Goal: Information Seeking & Learning: Learn about a topic

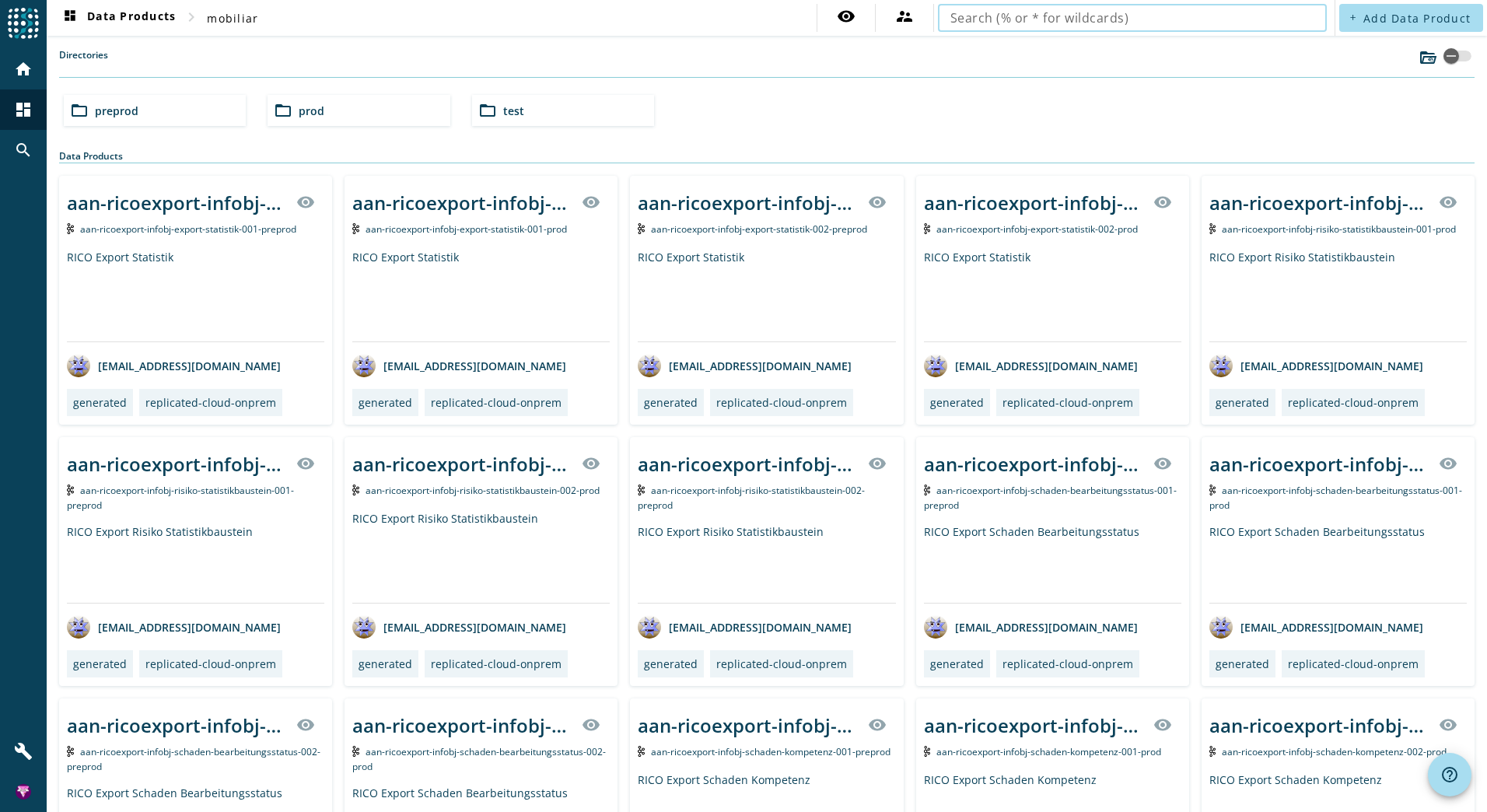
click at [1221, 19] on input "text" at bounding box center [1132, 18] width 364 height 18
click at [1211, 19] on input "text" at bounding box center [1132, 18] width 364 height 18
type input "pdv"
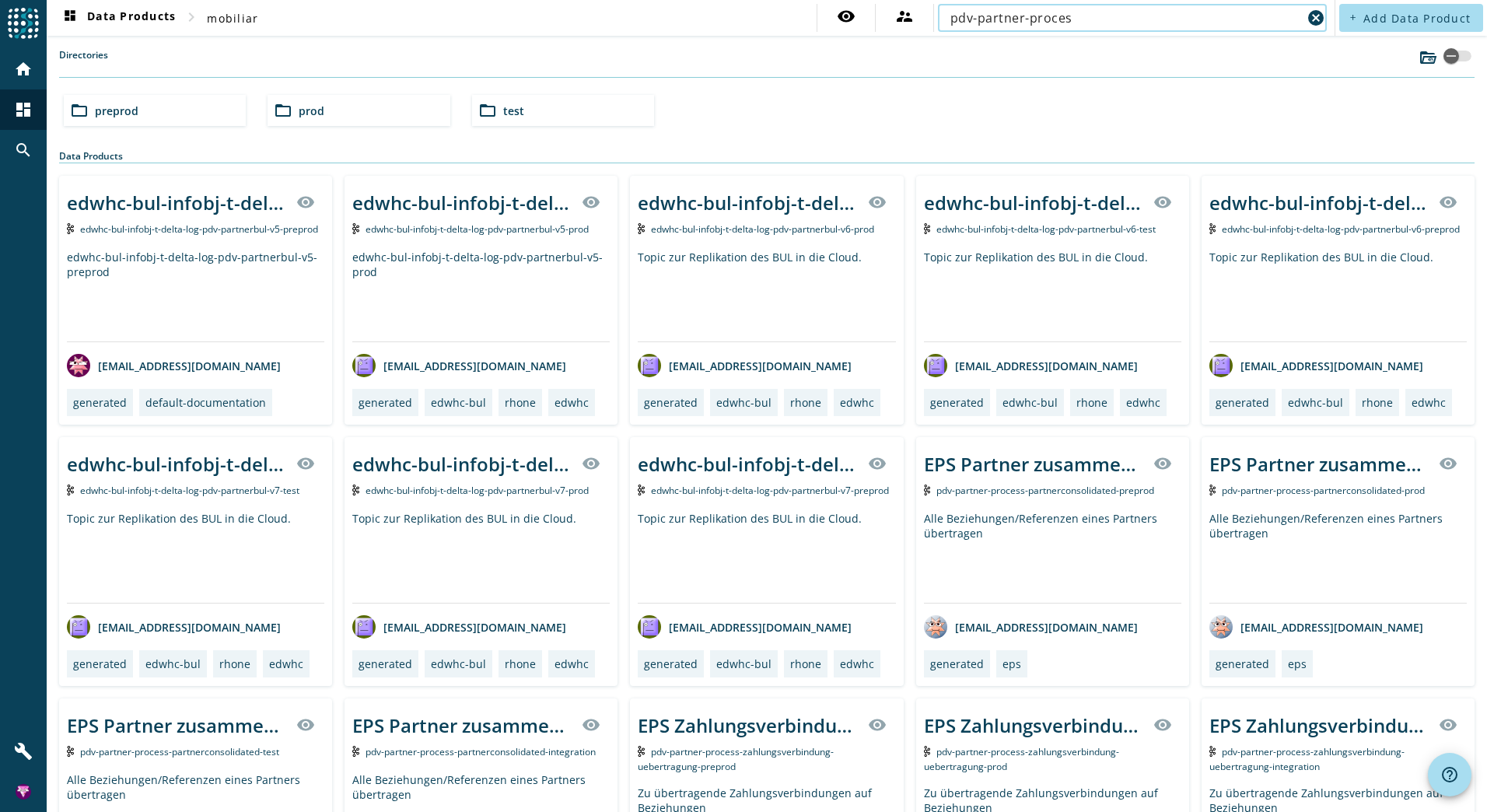
click at [1226, 30] on div "pdv-partner-proces" at bounding box center [1126, 18] width 351 height 28
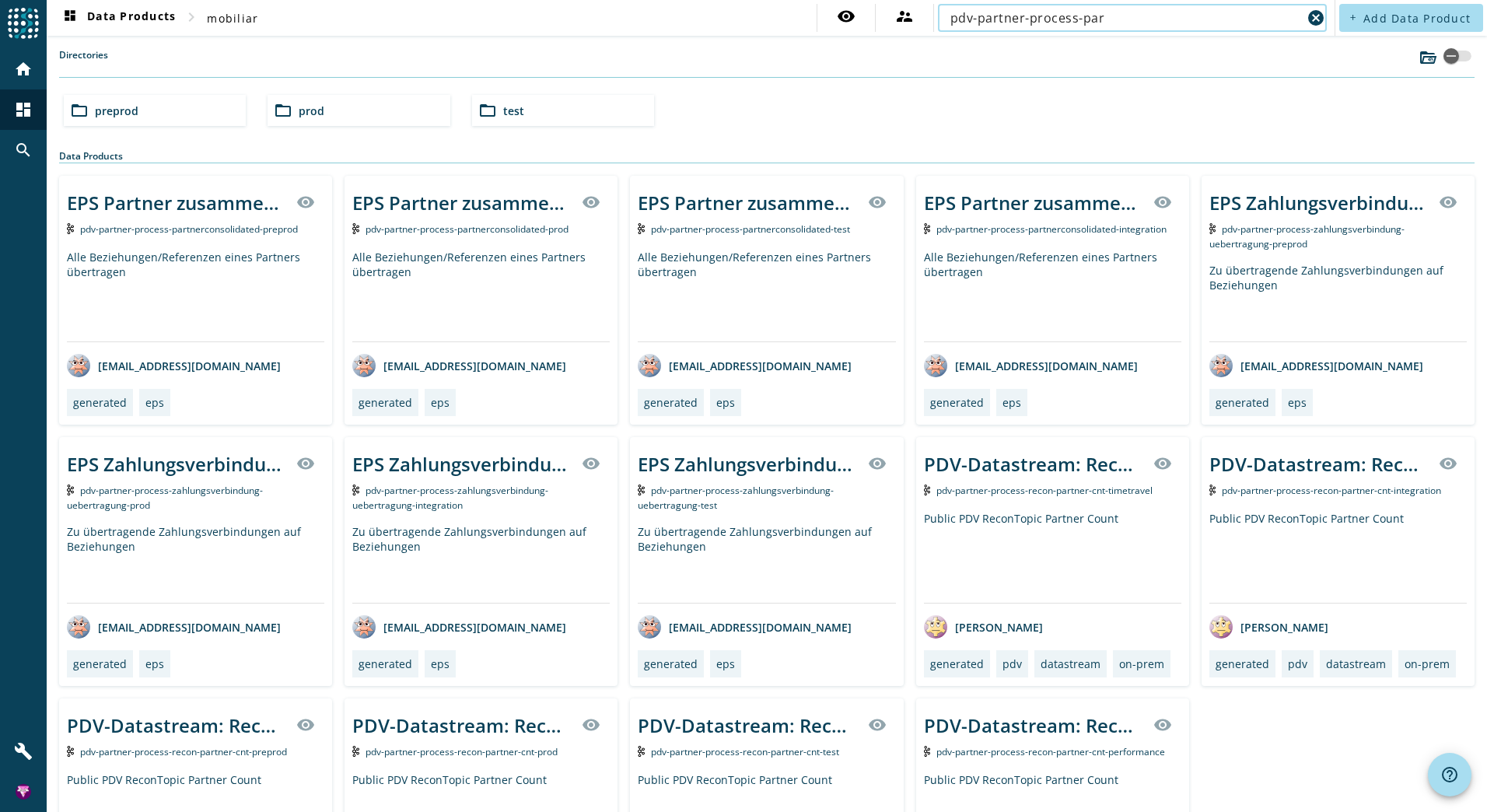
type input "pdv-partner-process-partnerconsolidated"
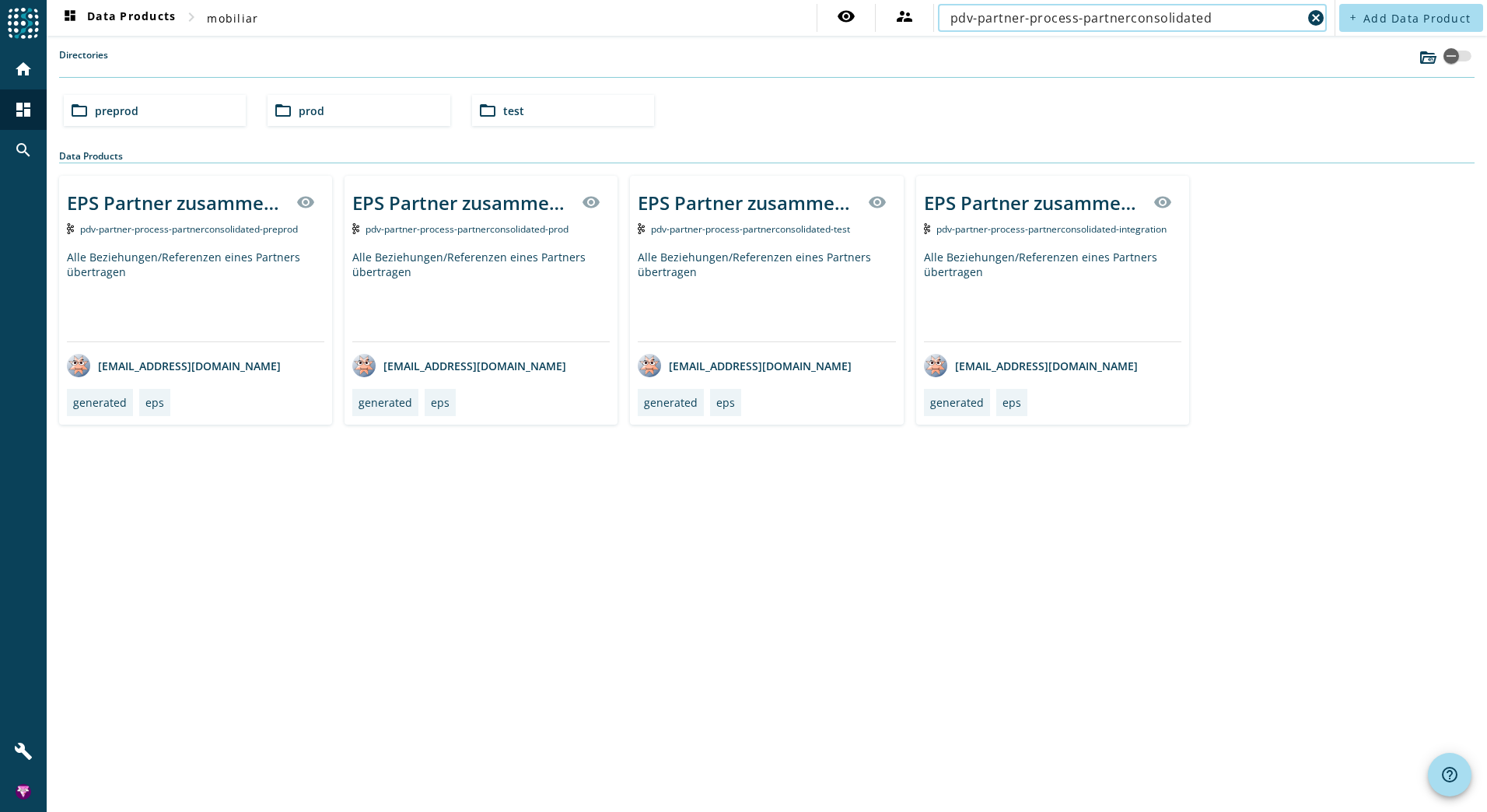
click at [1225, 19] on input "pdv-partner-process-partnerconsolidated" at bounding box center [1126, 18] width 351 height 18
click at [484, 203] on div "EPS Partner zusammengelegt" at bounding box center [462, 202] width 220 height 26
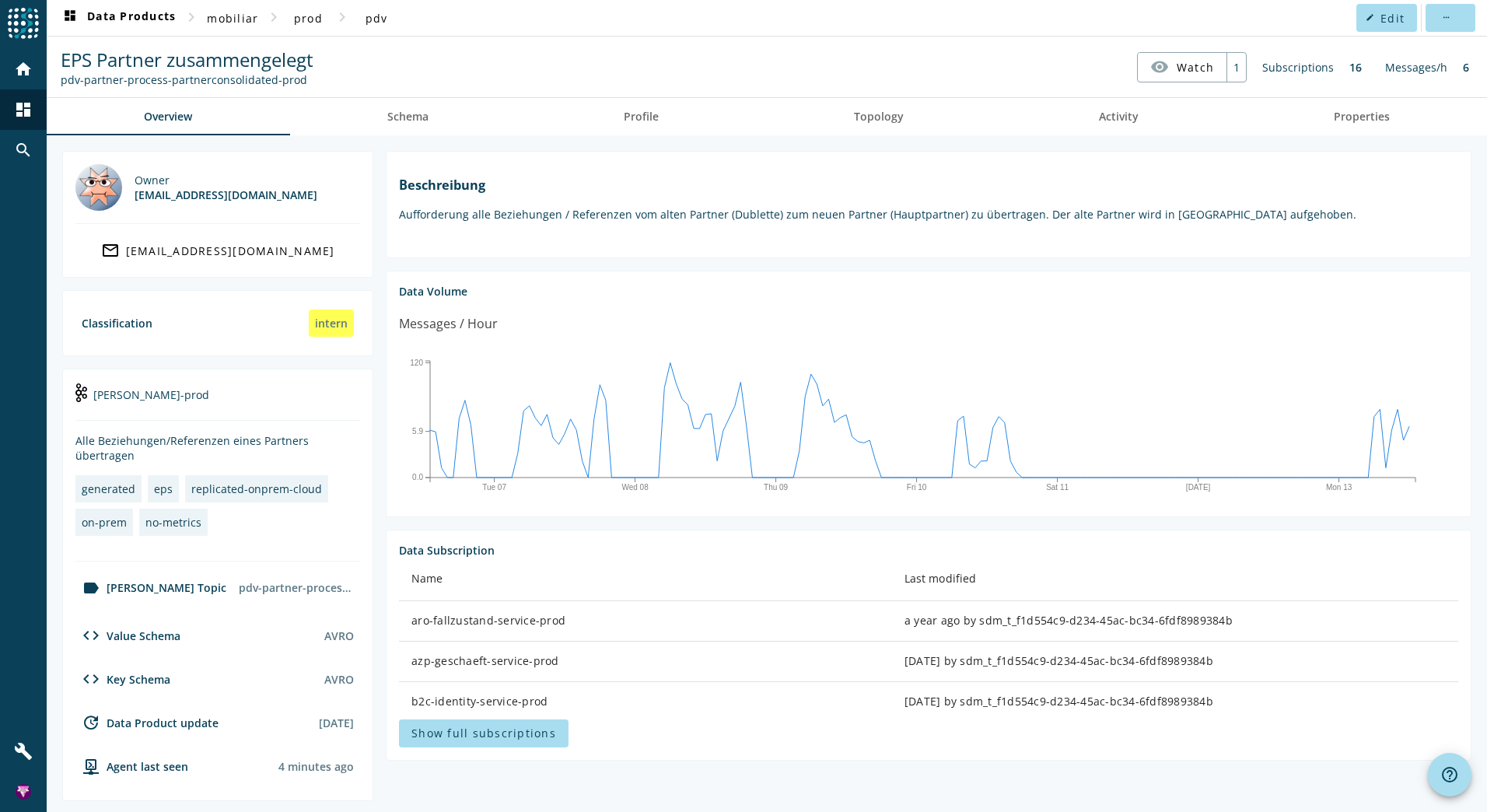
click at [499, 669] on div "azp-geschaeft-service-prod" at bounding box center [645, 660] width 468 height 15
click at [498, 740] on span "Show full subscriptions" at bounding box center [483, 733] width 145 height 14
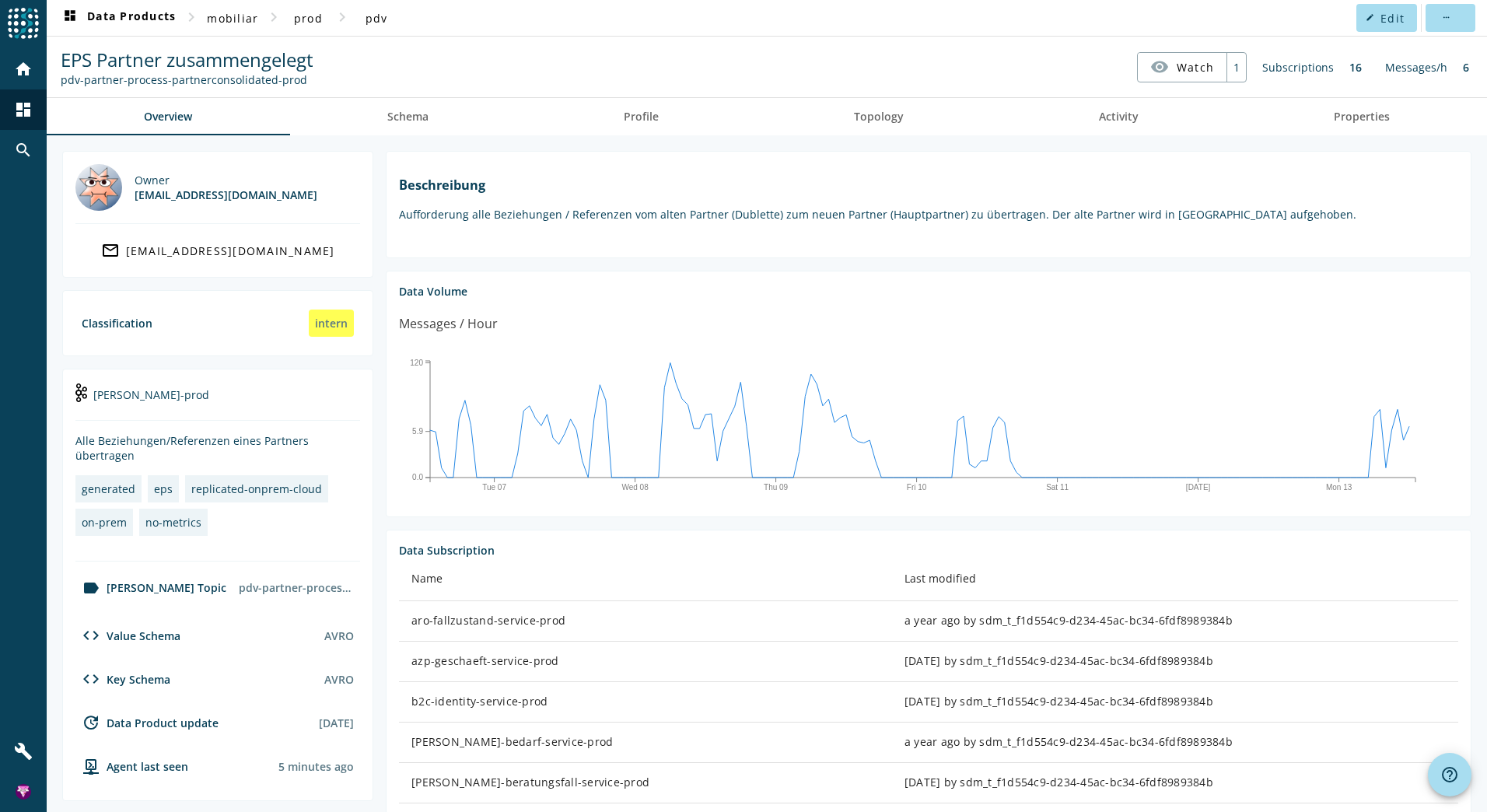
click at [471, 669] on div "azp-geschaeft-service-prod" at bounding box center [645, 660] width 468 height 15
click at [407, 120] on span "Schema" at bounding box center [408, 117] width 42 height 11
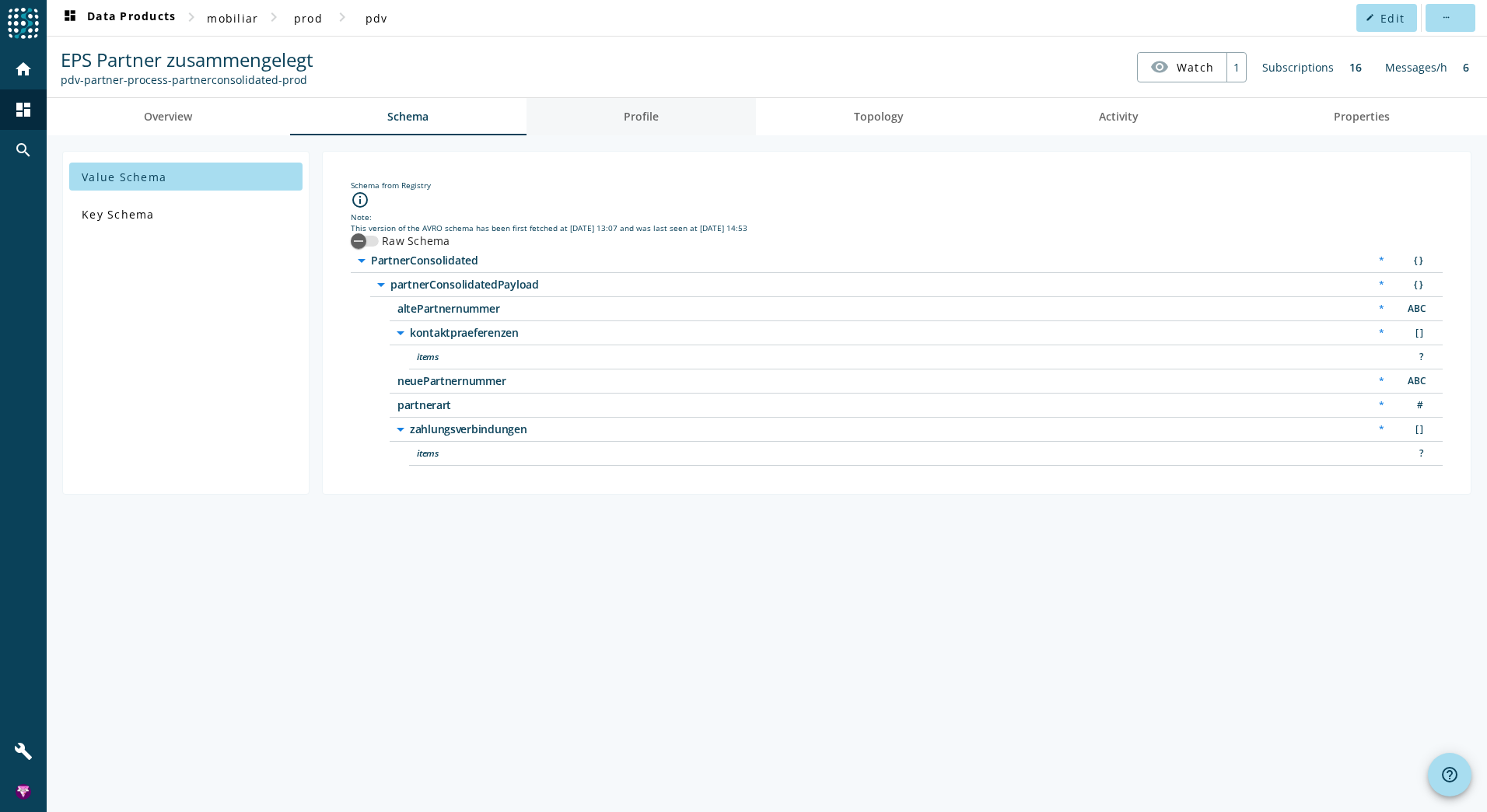
click at [642, 125] on span "Profile" at bounding box center [641, 116] width 35 height 38
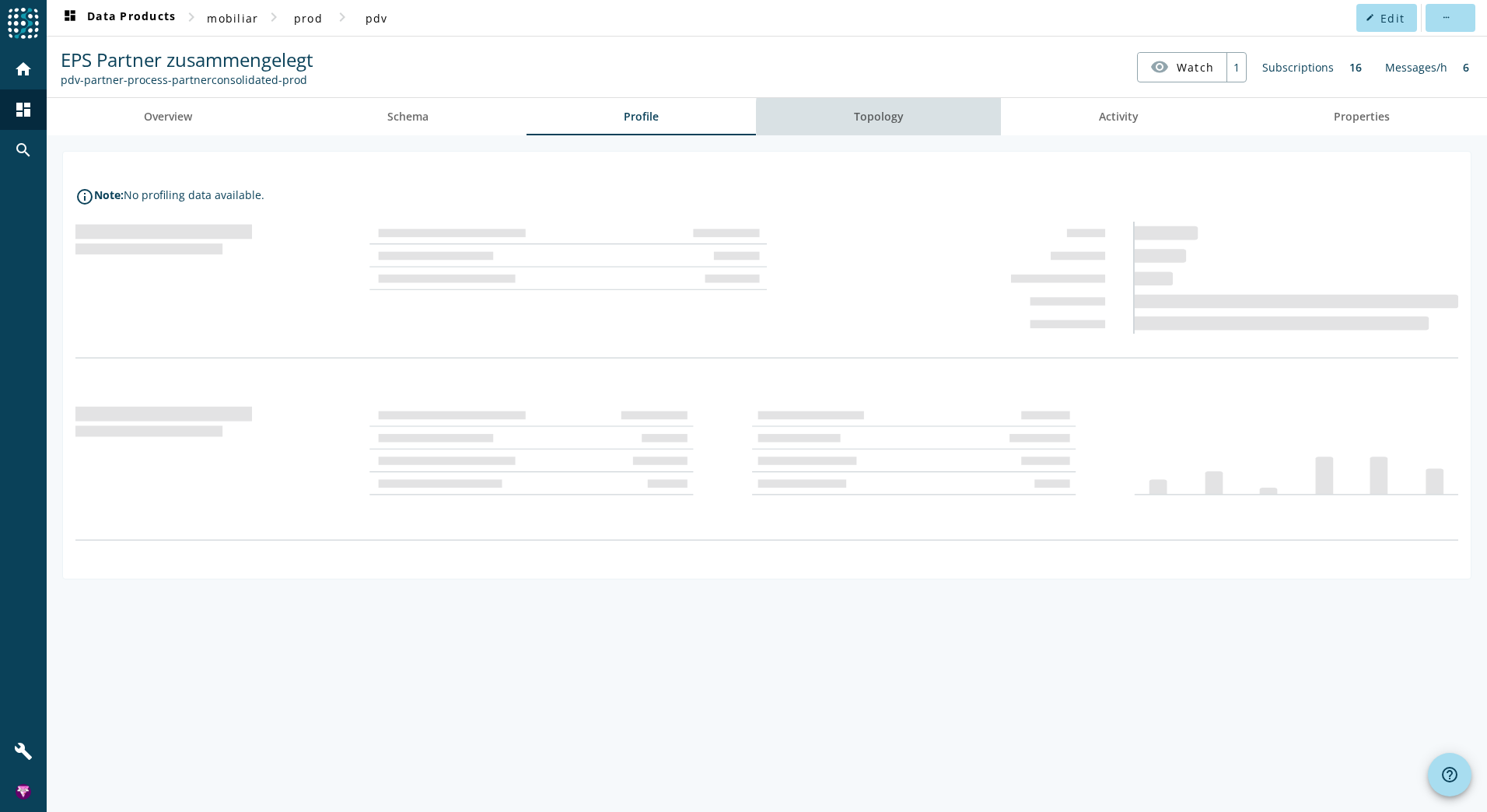
click at [891, 116] on span "Topology" at bounding box center [879, 117] width 50 height 11
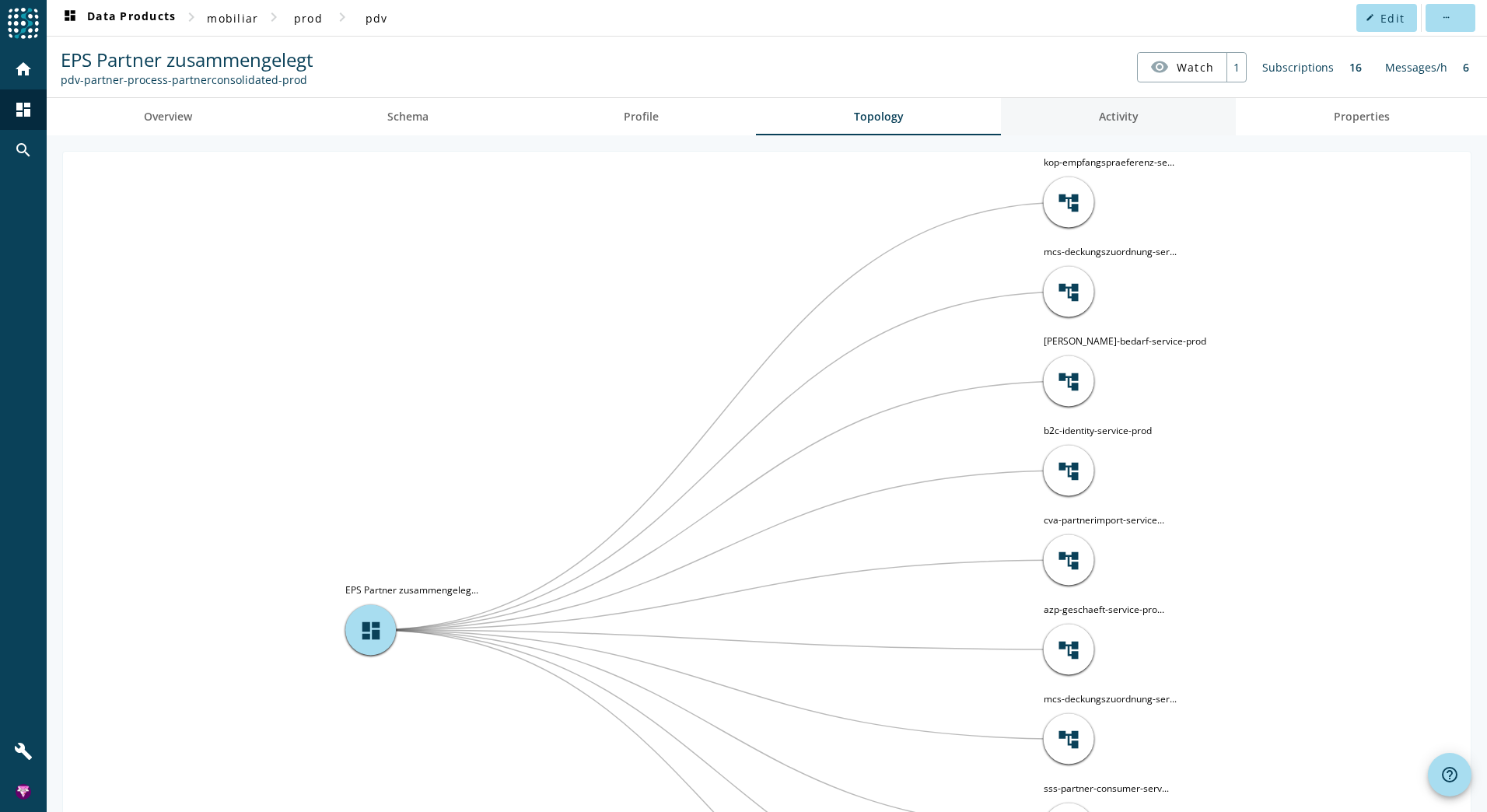
click at [1078, 112] on link "Activity" at bounding box center [1118, 116] width 234 height 38
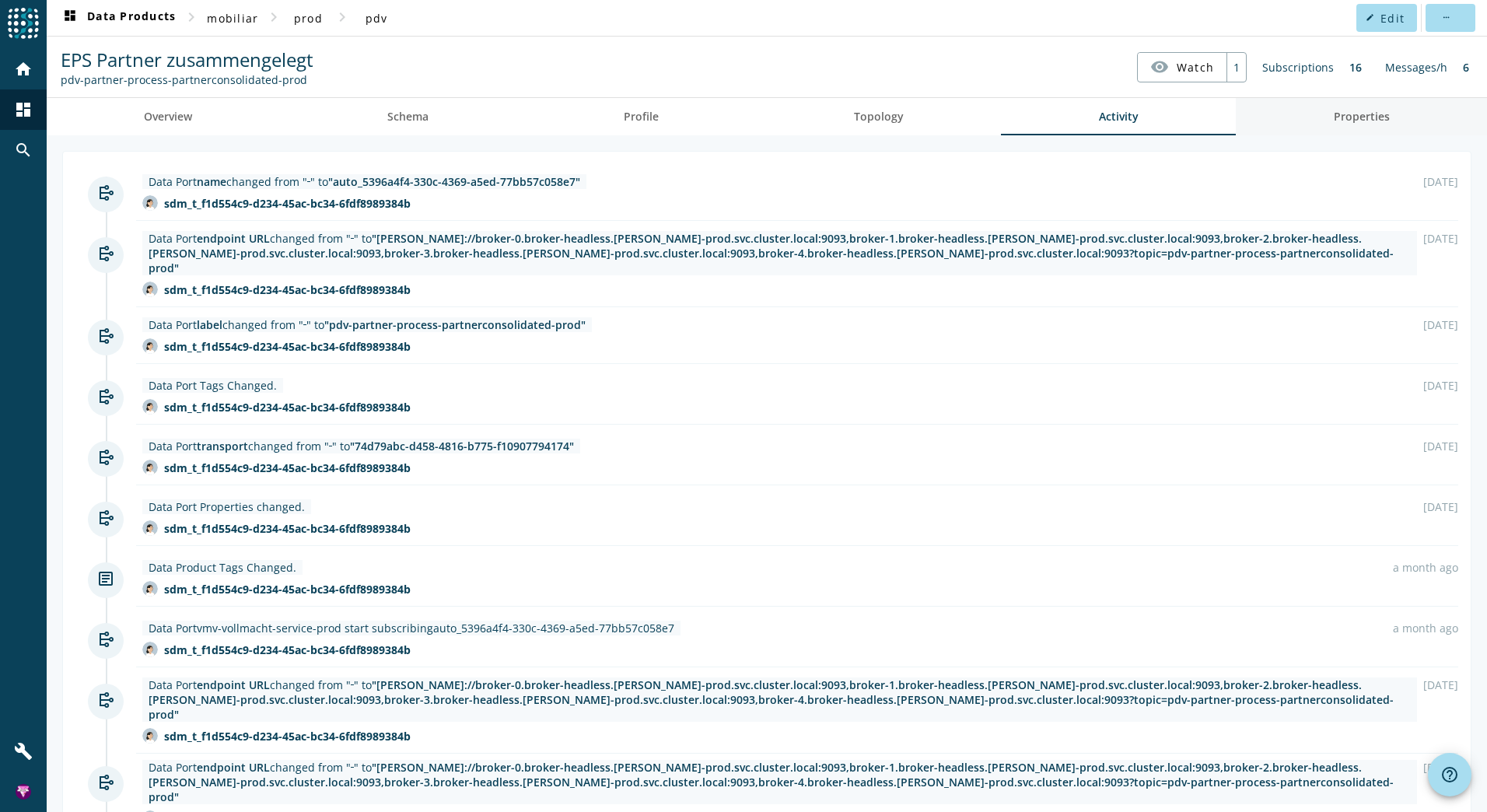
click at [1341, 111] on span "Properties" at bounding box center [1362, 117] width 56 height 11
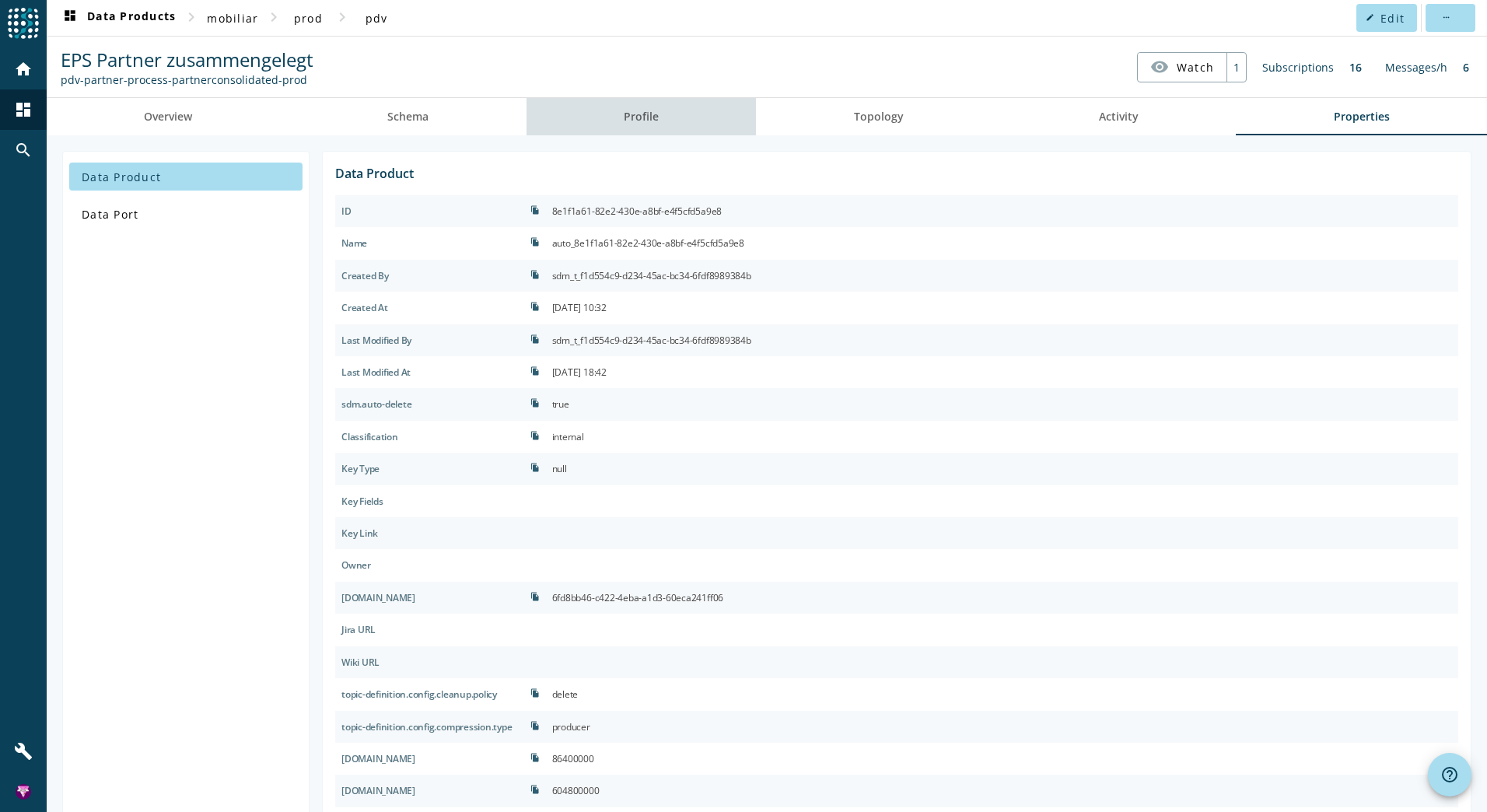
click at [677, 133] on link "Profile" at bounding box center [642, 116] width 230 height 38
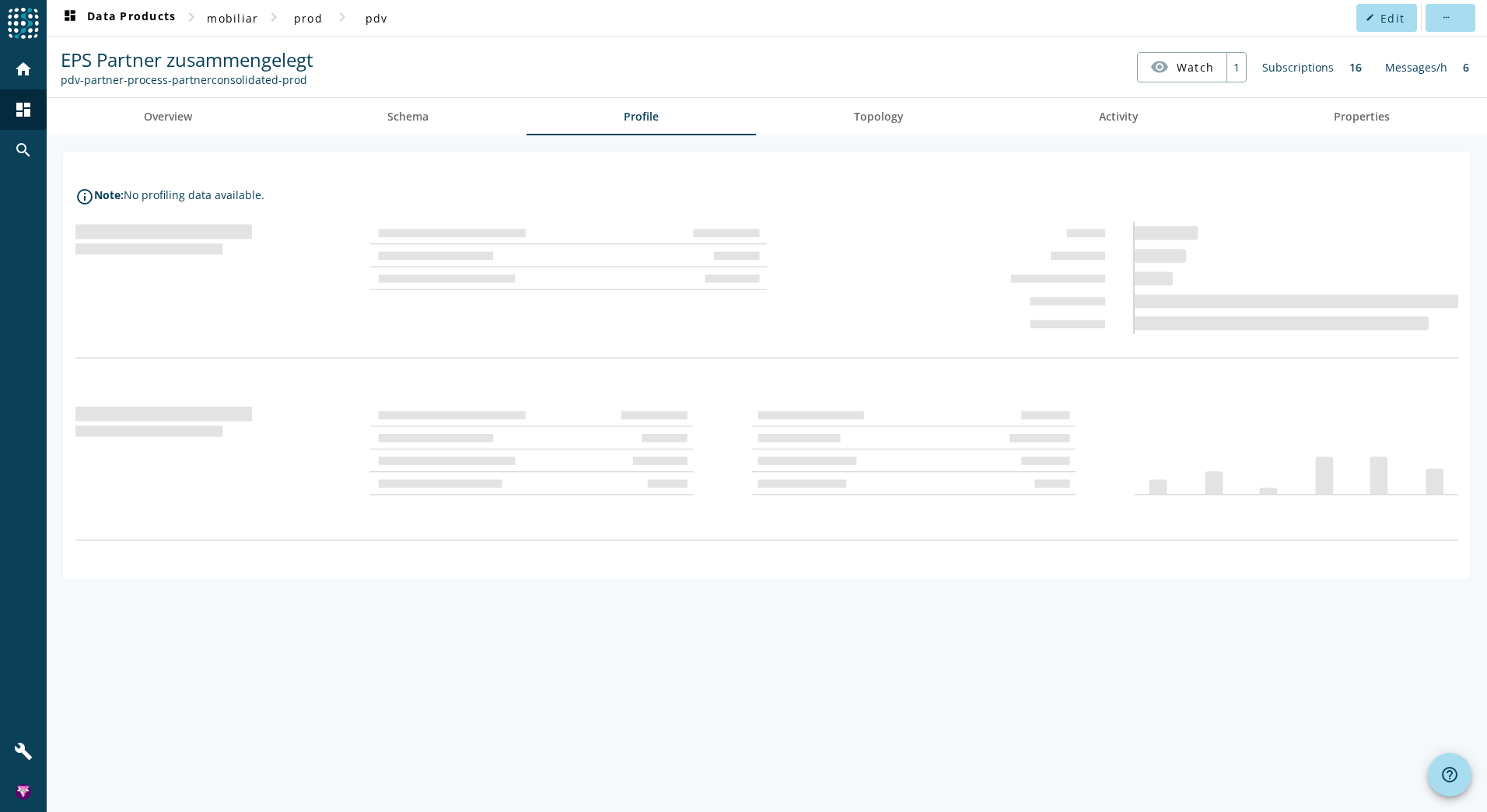
click at [1320, 70] on div "Subscriptions" at bounding box center [1297, 67] width 87 height 30
click at [1290, 64] on div "Subscriptions" at bounding box center [1297, 67] width 87 height 30
click at [1242, 72] on div "1" at bounding box center [1236, 67] width 19 height 29
click at [422, 121] on span "Schema" at bounding box center [408, 117] width 42 height 11
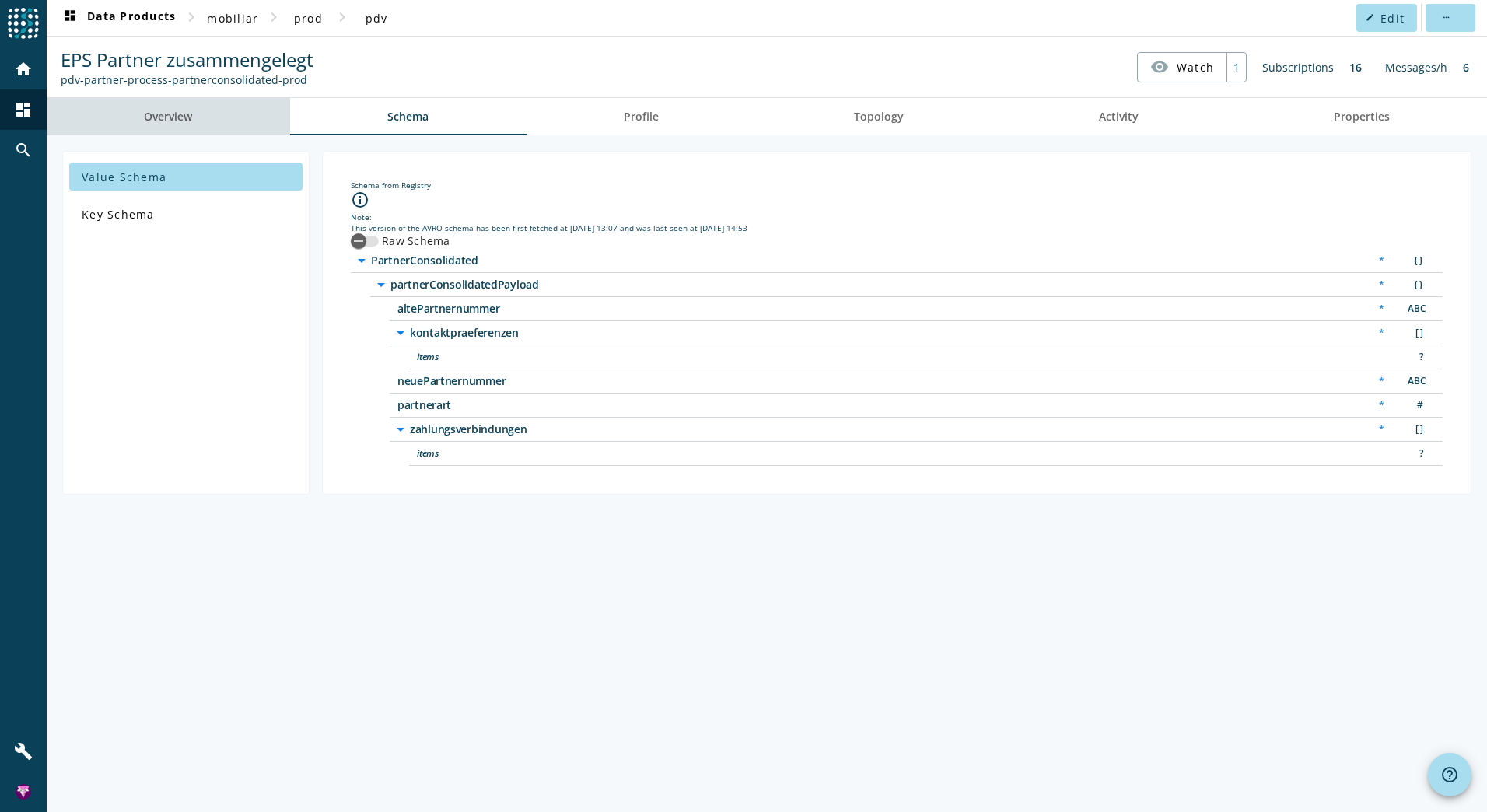
click at [213, 119] on link "Overview" at bounding box center [168, 116] width 243 height 38
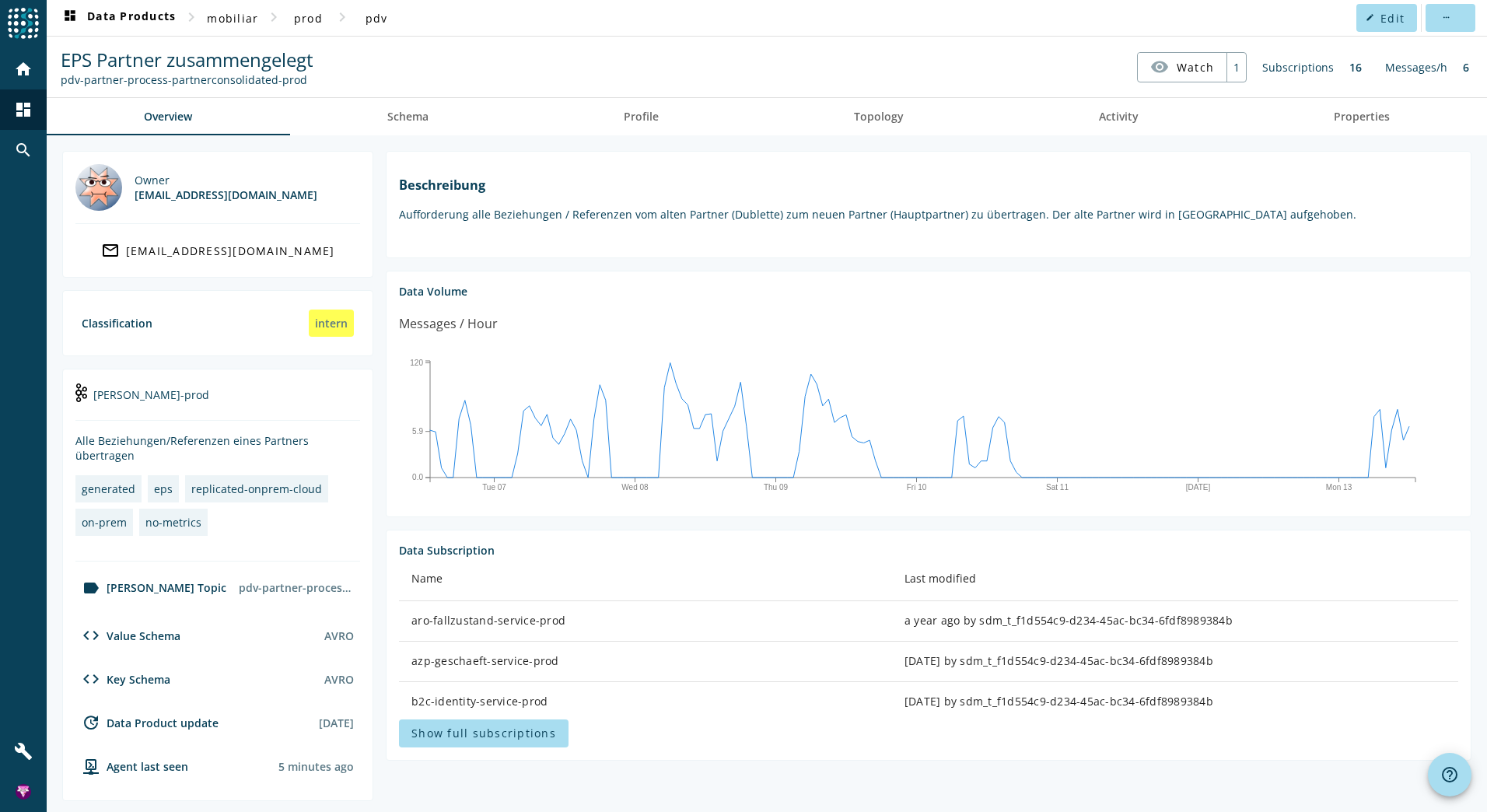
scroll to position [303, 0]
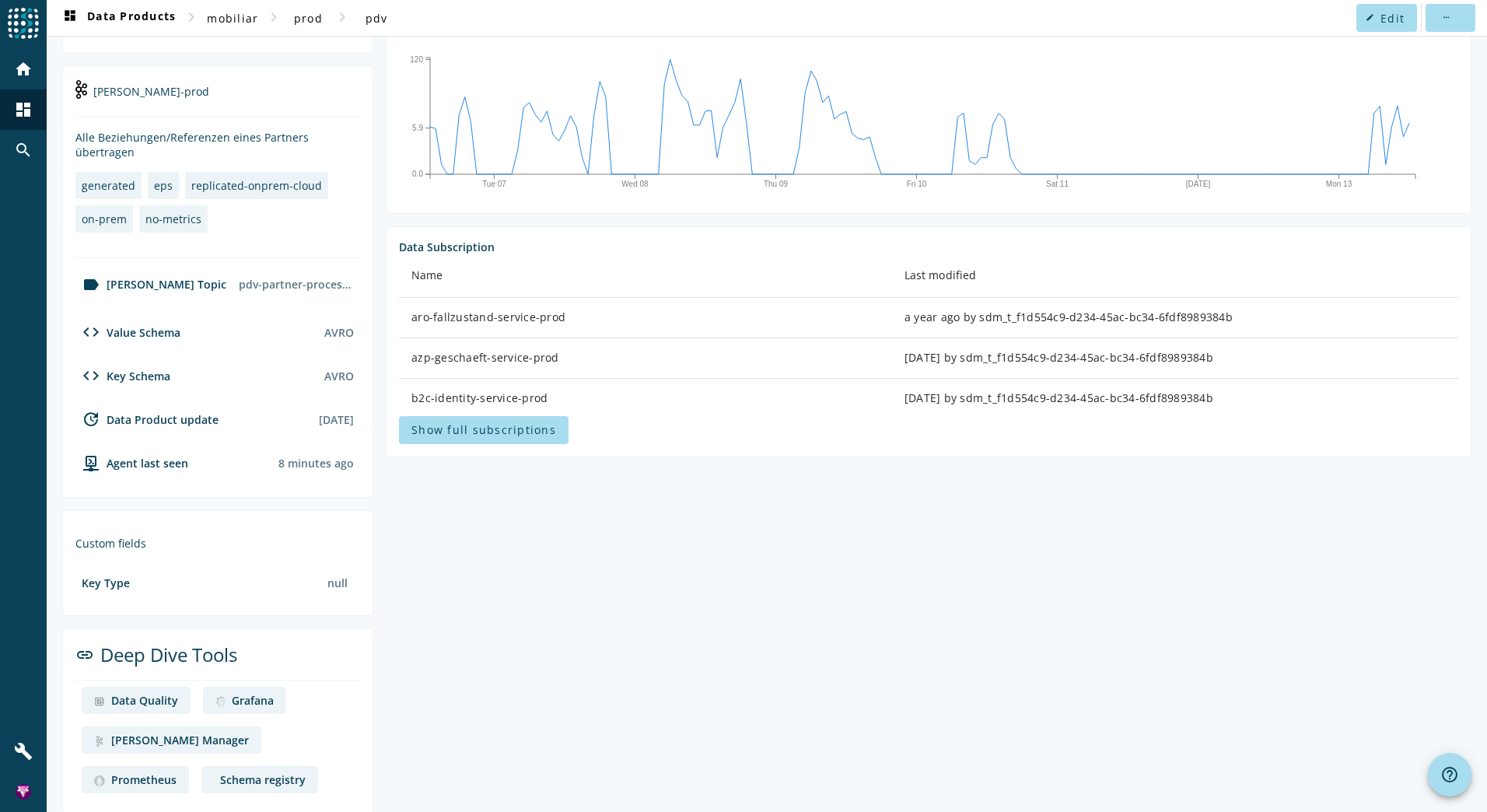
click at [1325, 709] on section "Beschreibung Aufforderung alle Beziehungen / Referenzen vom alten Partner (Dubl…" at bounding box center [922, 330] width 1098 height 965
